Goal: Transaction & Acquisition: Purchase product/service

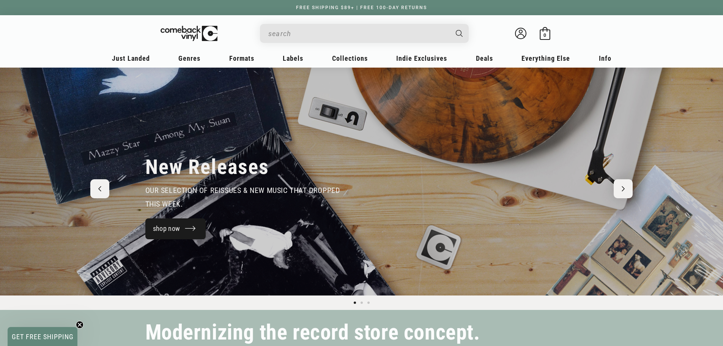
click at [180, 228] on link "shop now" at bounding box center [175, 228] width 61 height 21
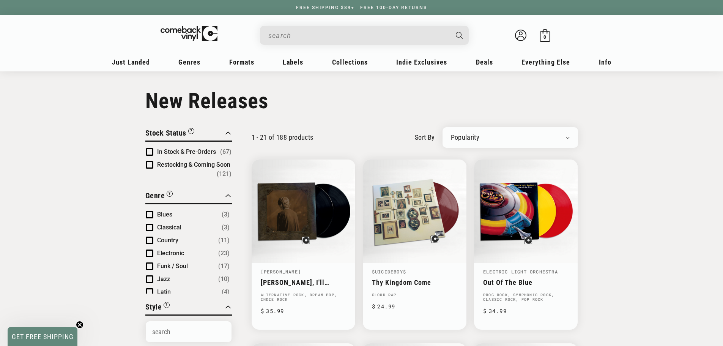
click at [289, 35] on input "When autocomplete results are available use up and down arrows to review and en…" at bounding box center [358, 36] width 180 height 16
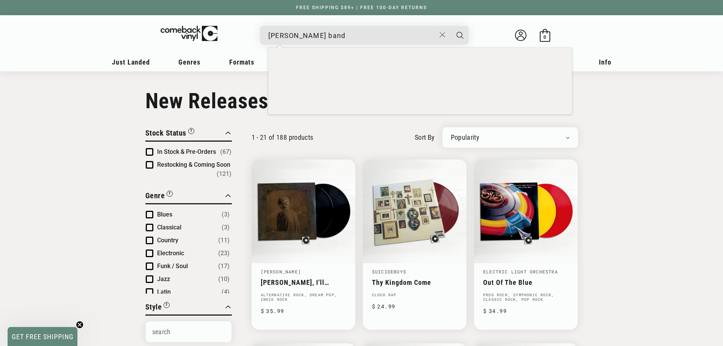
type input "[PERSON_NAME] band"
click at [451, 26] on button "Search" at bounding box center [460, 35] width 19 height 19
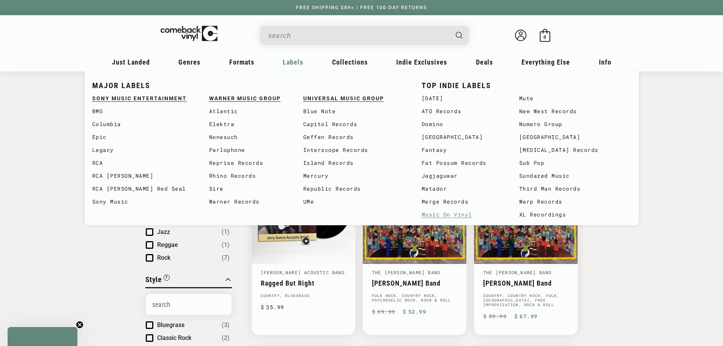
type input "[PERSON_NAME] band"
